Goal: Information Seeking & Learning: Learn about a topic

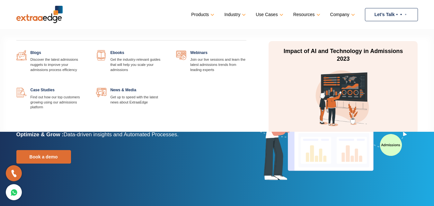
click at [86, 50] on link at bounding box center [86, 50] width 0 height 0
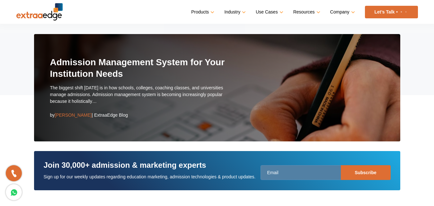
scroll to position [58, 0]
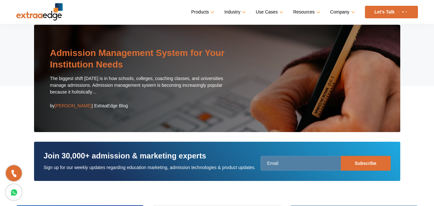
click at [95, 61] on link "Admission Management System for Your Institution Needs" at bounding box center [137, 59] width 175 height 22
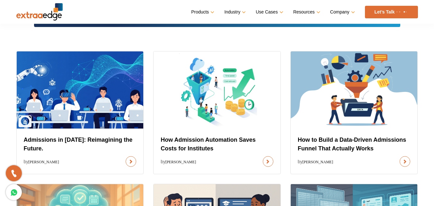
scroll to position [214, 0]
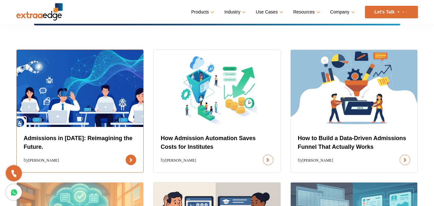
click at [126, 156] on link at bounding box center [131, 160] width 11 height 11
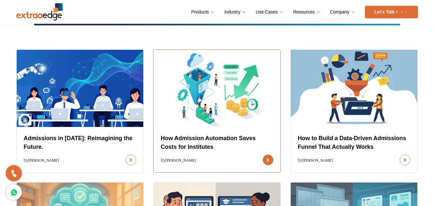
click at [263, 155] on link at bounding box center [268, 160] width 11 height 11
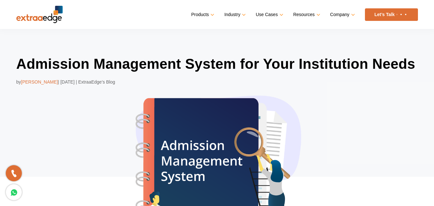
click at [41, 81] on span "[PERSON_NAME]" at bounding box center [39, 81] width 37 height 5
drag, startPoint x: 23, startPoint y: 83, endPoint x: 57, endPoint y: 83, distance: 34.1
click at [57, 83] on span "[PERSON_NAME]" at bounding box center [39, 81] width 37 height 5
copy span "[PERSON_NAME]"
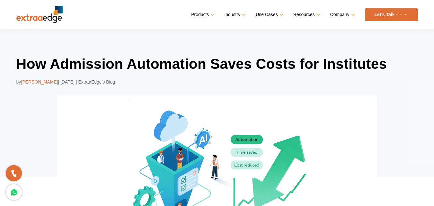
click at [1, 112] on div "How Admission Automation Saves Costs for Institutes by [PERSON_NAME] | [DATE] |…" at bounding box center [217, 152] width 434 height 247
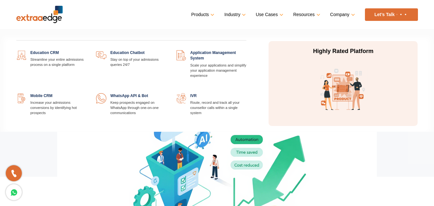
click at [247, 50] on link at bounding box center [247, 50] width 0 height 0
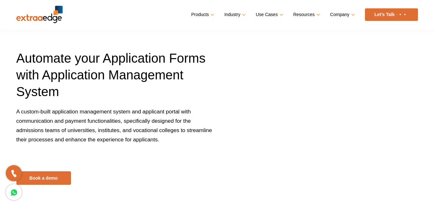
click at [191, 157] on p at bounding box center [114, 157] width 196 height 9
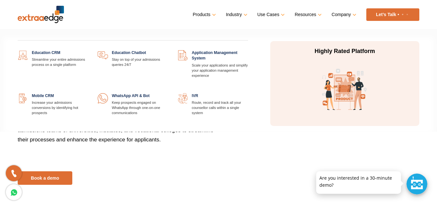
click at [88, 50] on link at bounding box center [88, 50] width 0 height 0
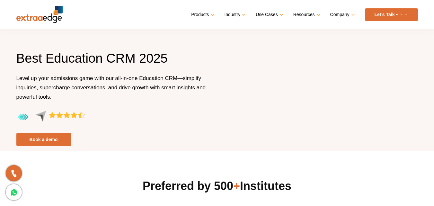
click at [3, 103] on section "Best Education CRM 2025 Level up your admissions game with our all-in-one Educa…" at bounding box center [217, 75] width 434 height 151
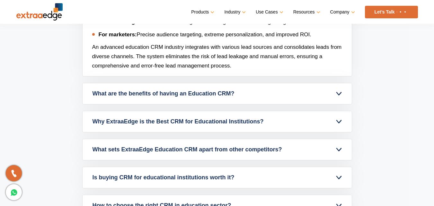
scroll to position [2637, 0]
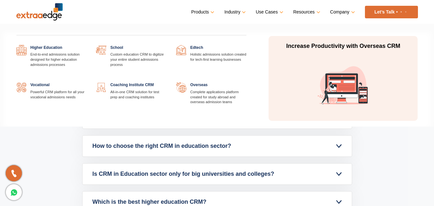
click at [247, 45] on link at bounding box center [247, 45] width 0 height 0
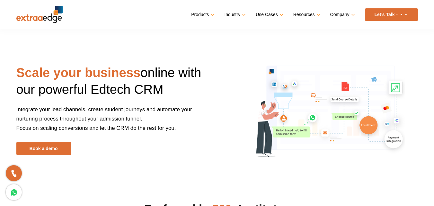
click at [142, 168] on div "Scale your business online with our powerful Edtech CRM Integrate your lead cha…" at bounding box center [218, 110] width 412 height 120
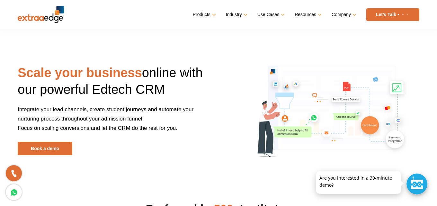
click at [1, 123] on section "Scale your business online with our powerful Edtech CRM Integrate your lead cha…" at bounding box center [218, 87] width 437 height 174
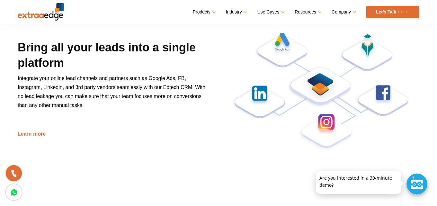
scroll to position [334, 0]
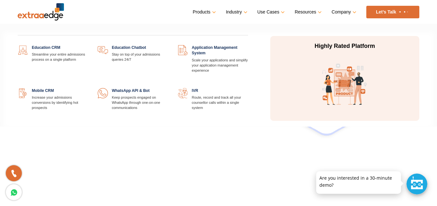
click at [88, 45] on link at bounding box center [88, 45] width 0 height 0
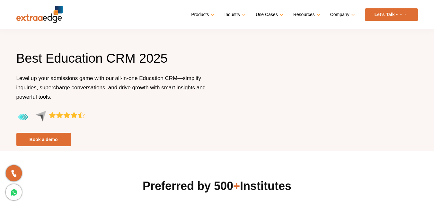
scroll to position [2976, 0]
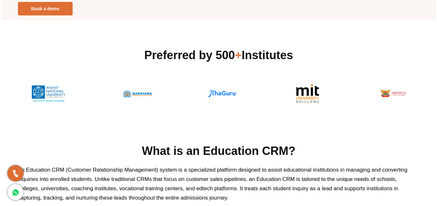
scroll to position [29, 0]
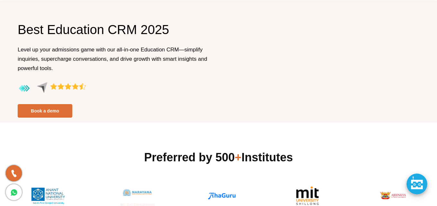
drag, startPoint x: 436, startPoint y: 189, endPoint x: 439, endPoint y: 65, distance: 124.5
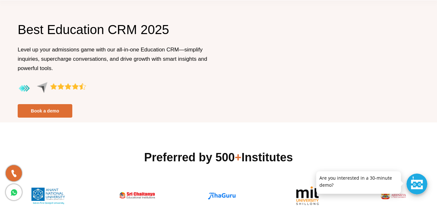
scroll to position [0, 0]
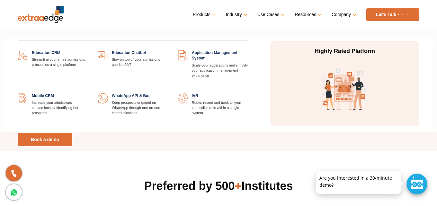
click at [206, 14] on link "Products" at bounding box center [204, 14] width 22 height 9
